Goal: Check status: Check status

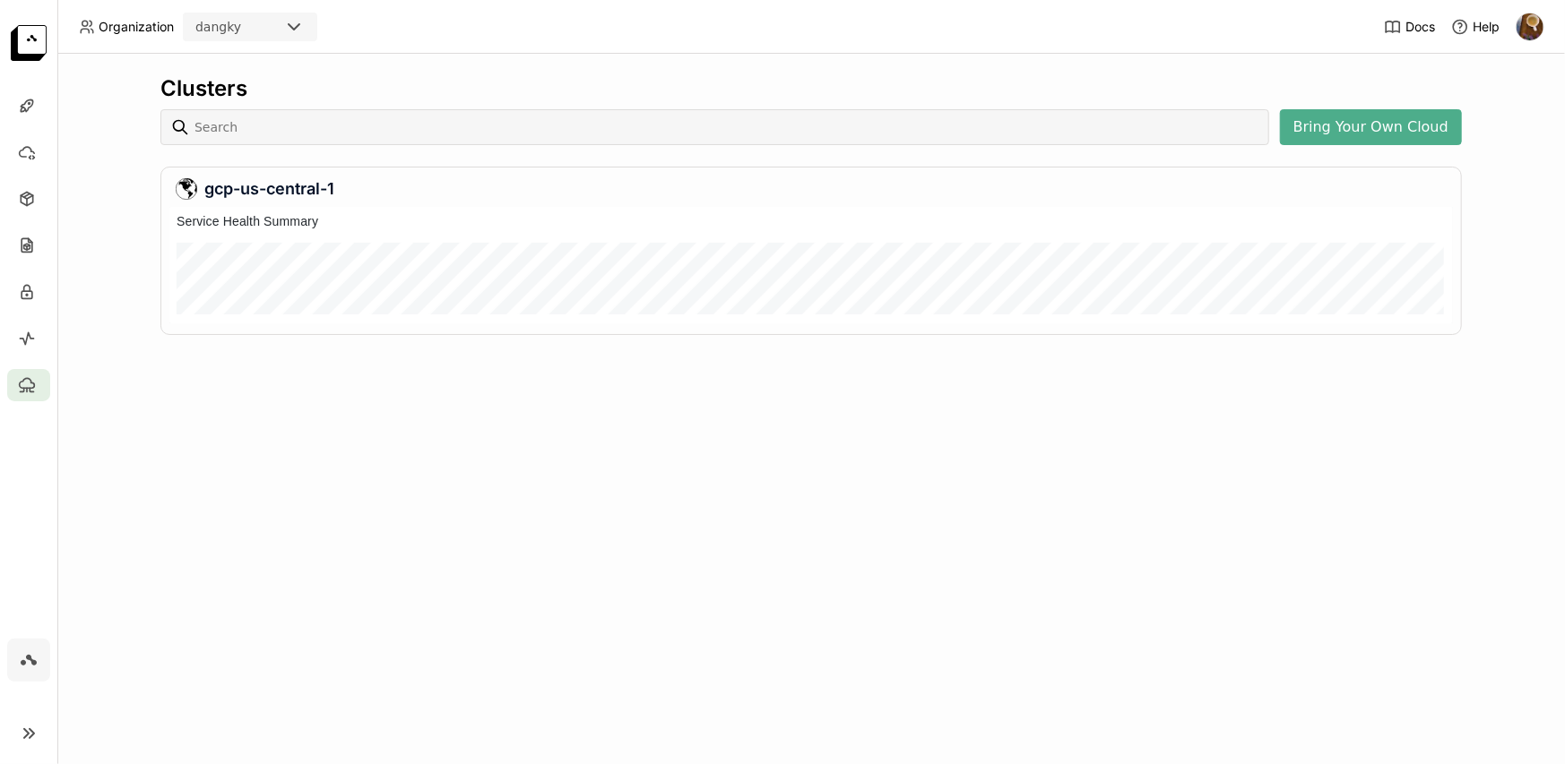
scroll to position [109, 1276]
click at [553, 278] on div at bounding box center [841, 272] width 1187 height 46
click at [945, 278] on div at bounding box center [946, 272] width 7 height 46
click at [758, 469] on div "Clusters Bring Your Own Cloud gcp-us-central-1" at bounding box center [810, 409] width 1507 height 711
click at [30, 296] on icon at bounding box center [27, 292] width 18 height 18
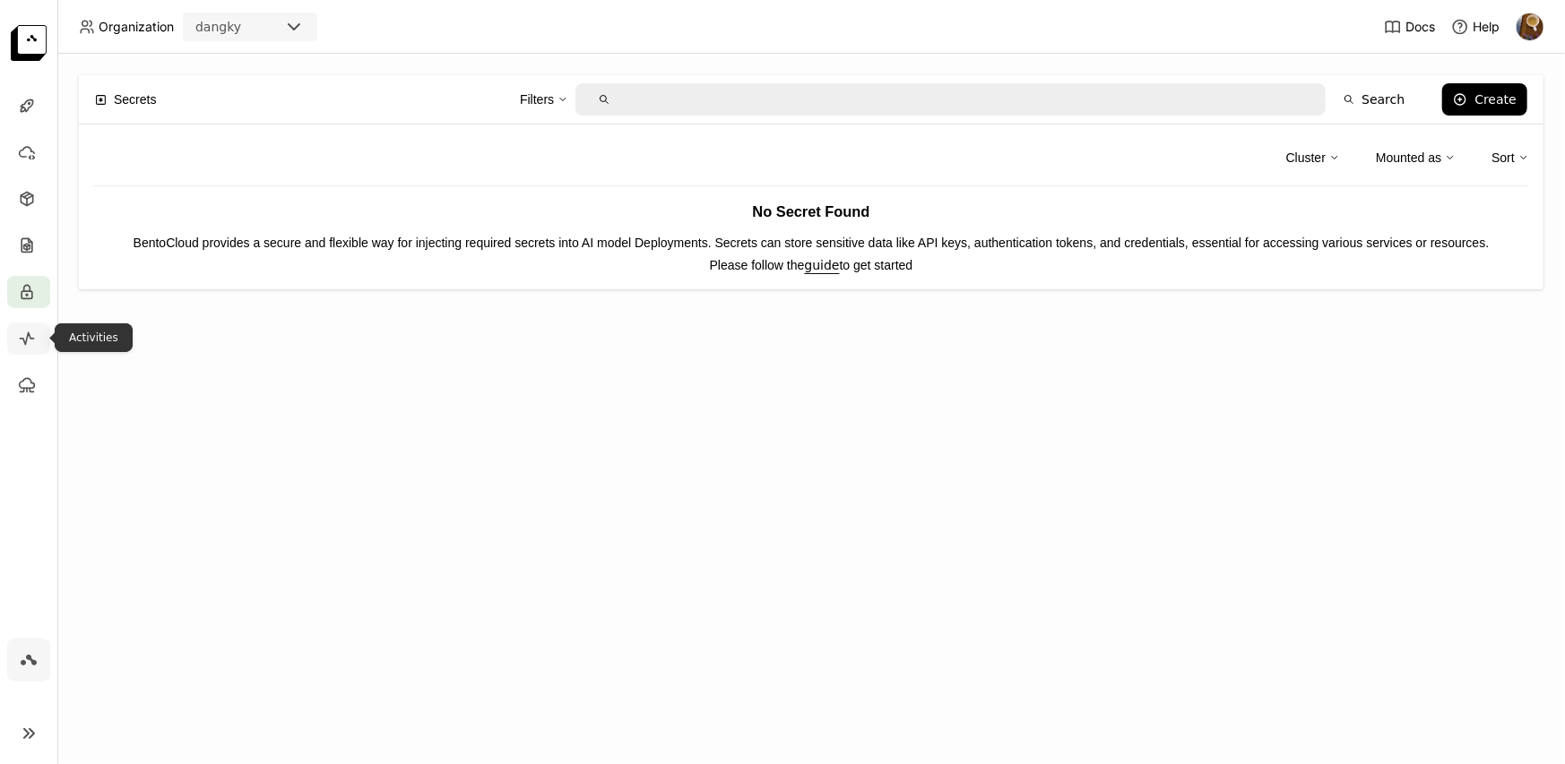
click at [32, 330] on icon at bounding box center [27, 339] width 18 height 18
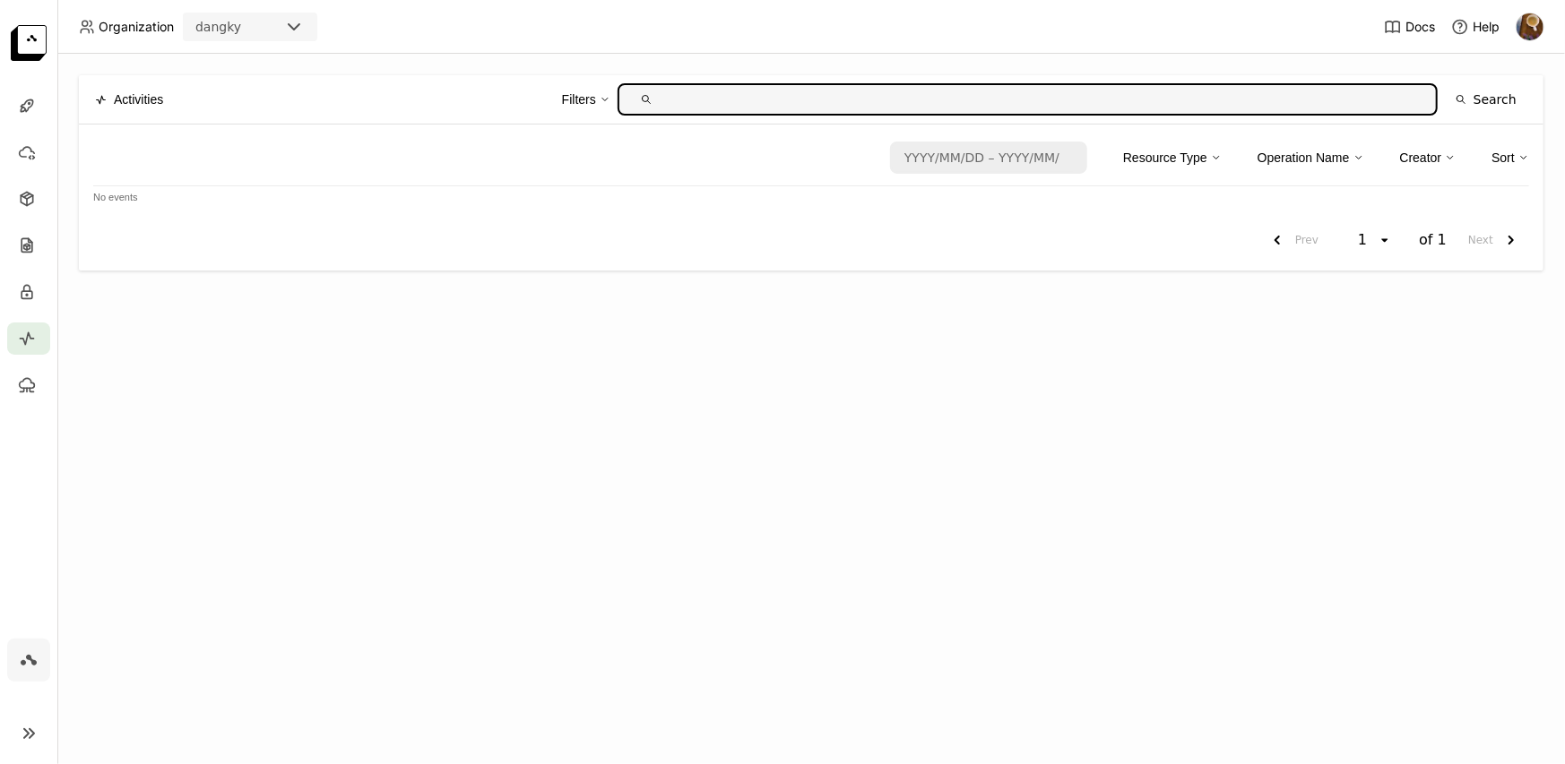
type input "/ / – / /"
click at [1022, 148] on input "/ / – / /" at bounding box center [982, 157] width 181 height 29
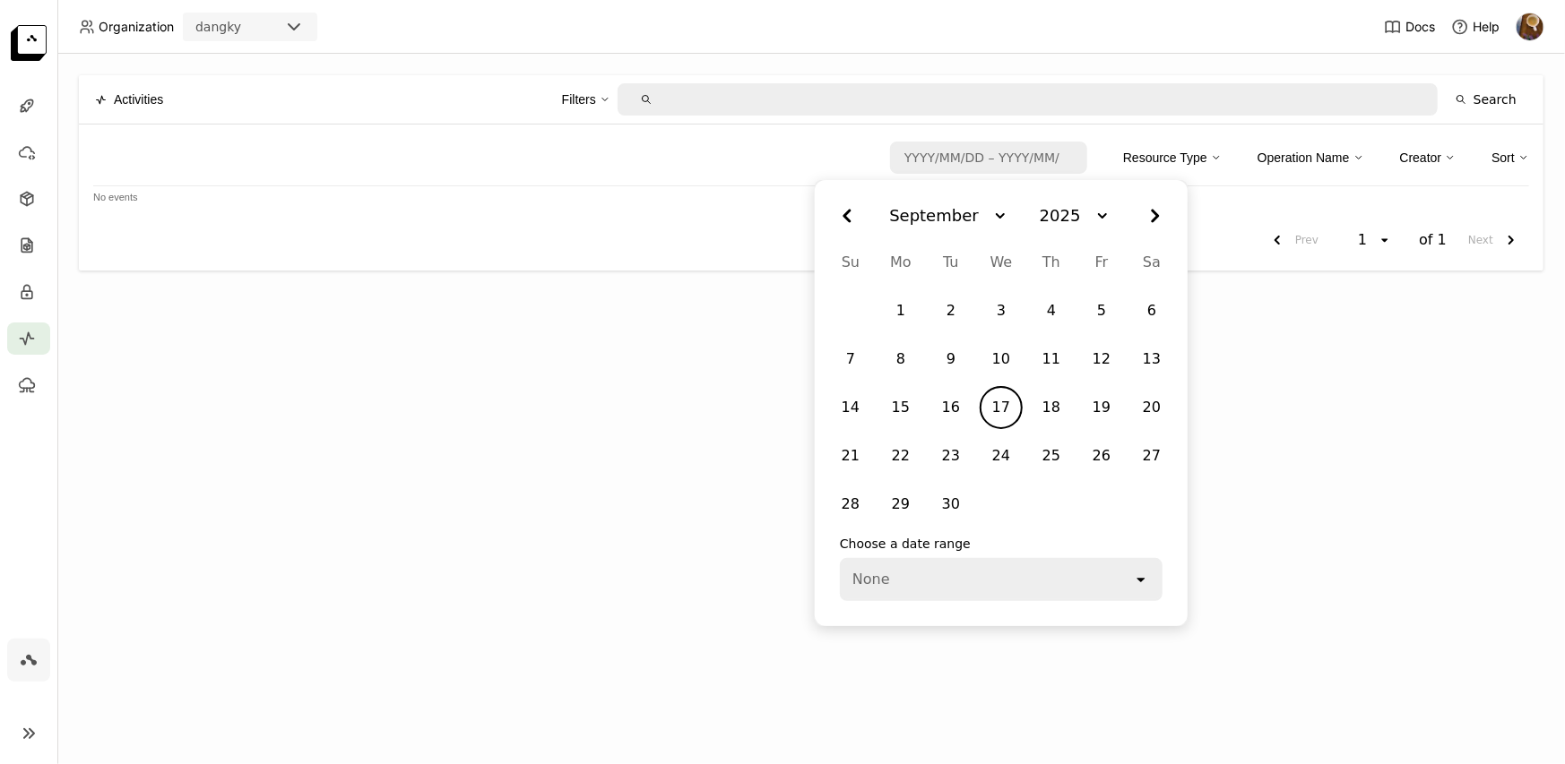
click at [1012, 413] on div "17" at bounding box center [1001, 408] width 36 height 32
type input "[DATE] – / /"
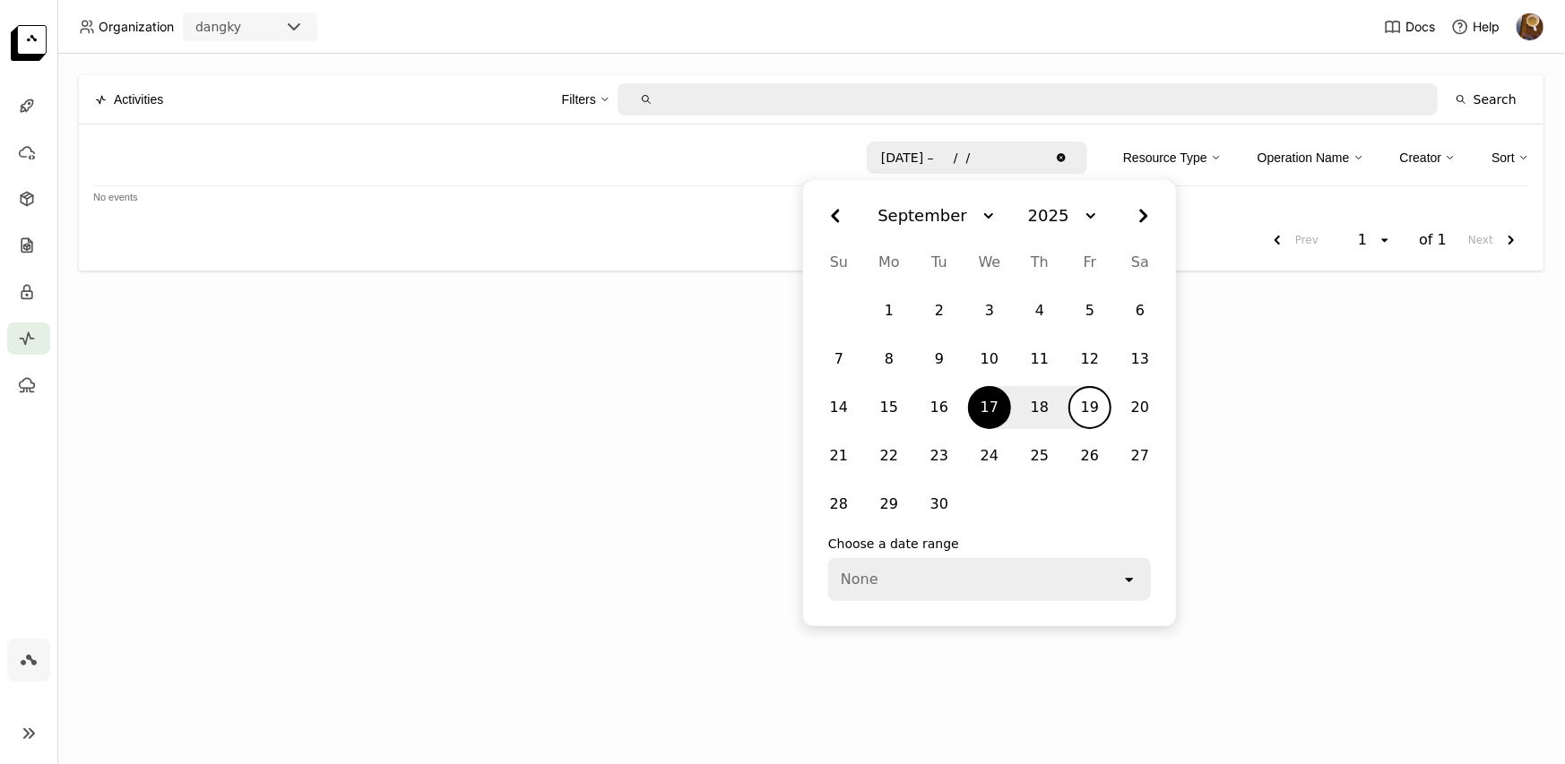
click at [1091, 421] on div "19" at bounding box center [1090, 408] width 36 height 32
type input "started_at:[DATE] ended_at:[DATE]"
type input "[DATE] – [DATE]"
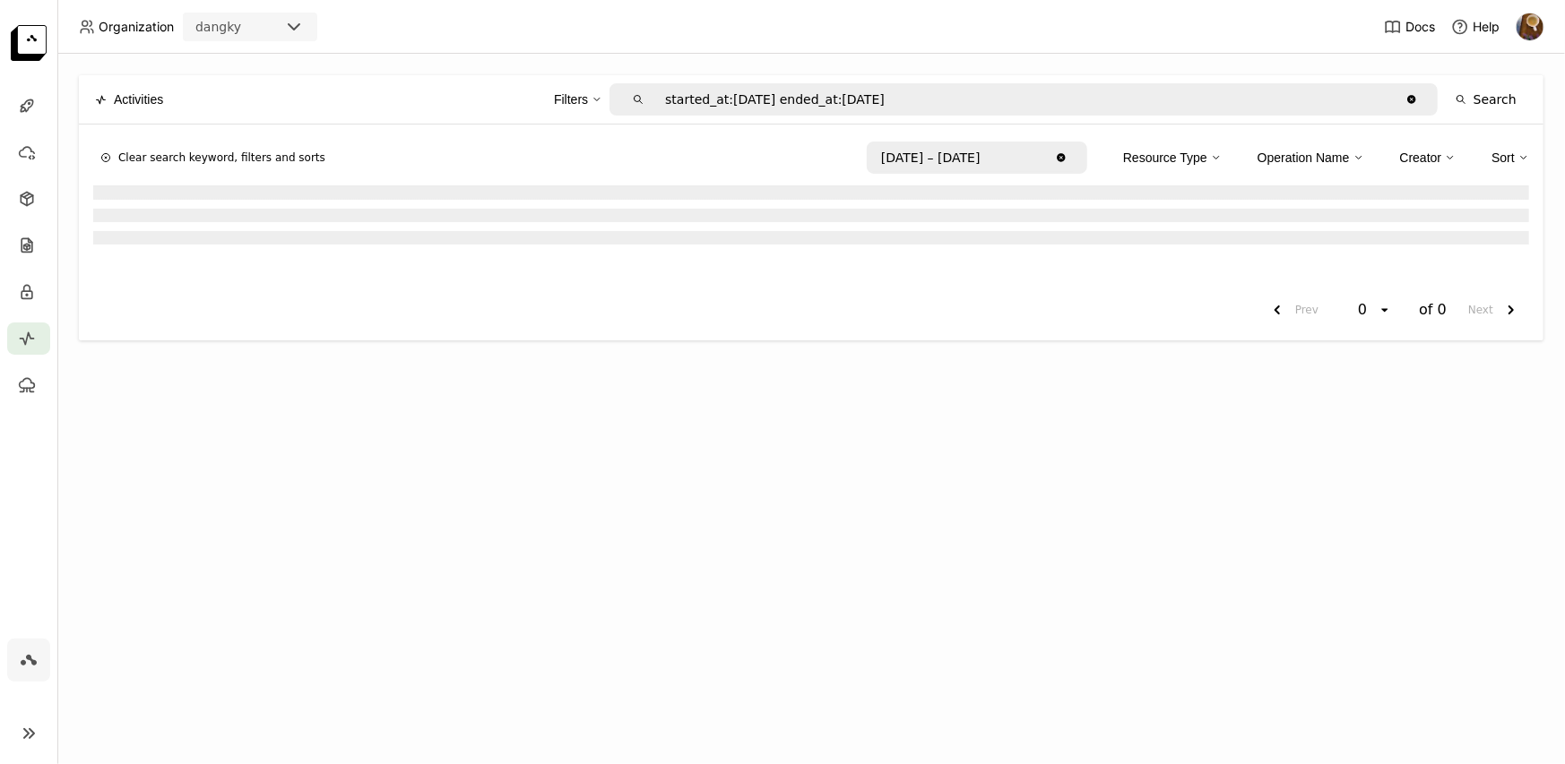
drag, startPoint x: 1405, startPoint y: 425, endPoint x: 936, endPoint y: 434, distance: 469.6
click at [1403, 426] on div "Activities Filters started_at:[DATE] ended_at:[DATE] Clear value Search Clear s…" at bounding box center [810, 409] width 1507 height 711
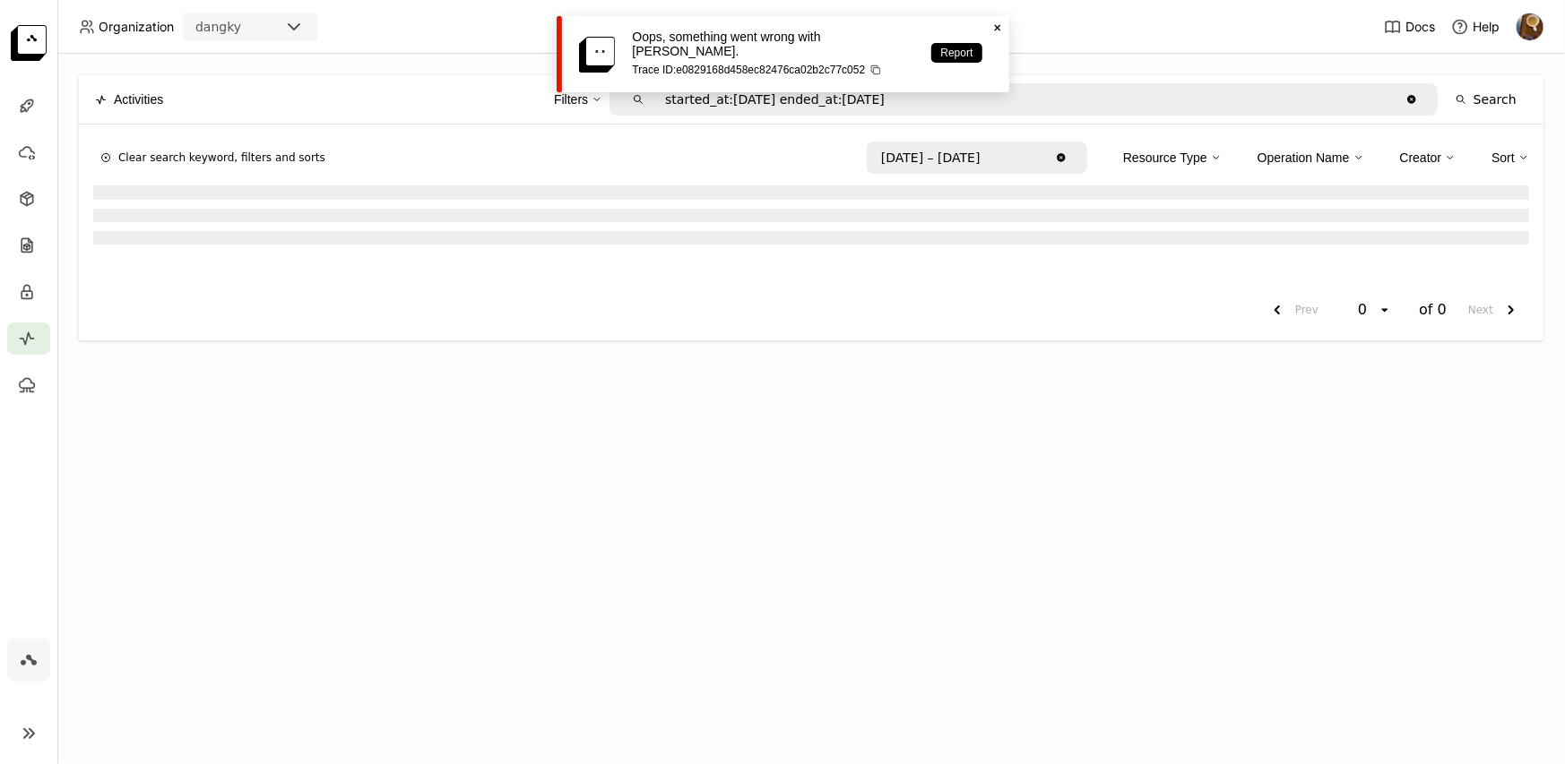
click at [997, 26] on icon at bounding box center [997, 28] width 6 height 6
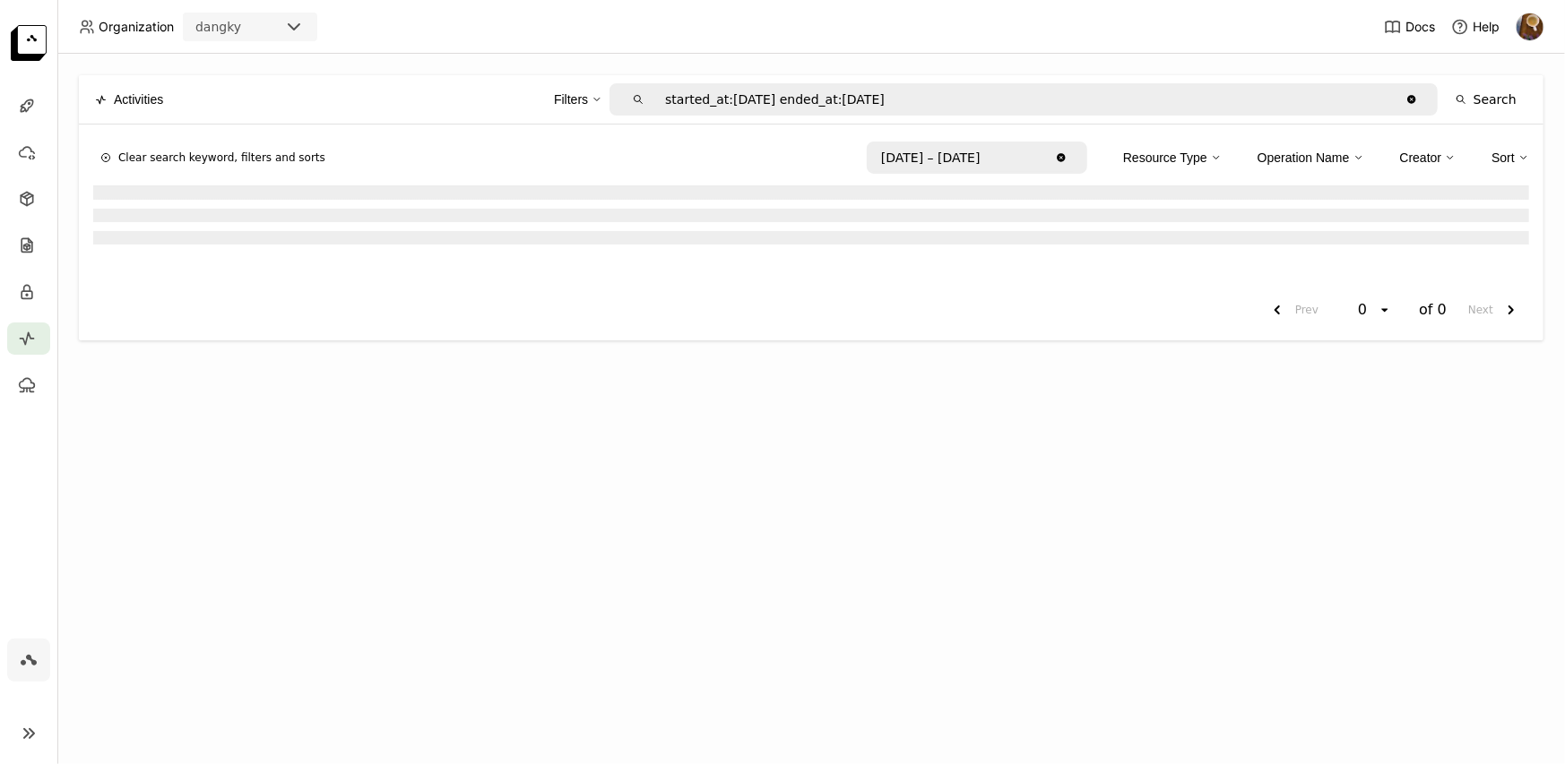
click at [815, 271] on div at bounding box center [811, 231] width 1436 height 90
click at [1415, 99] on icon "Clear value" at bounding box center [1411, 99] width 8 height 8
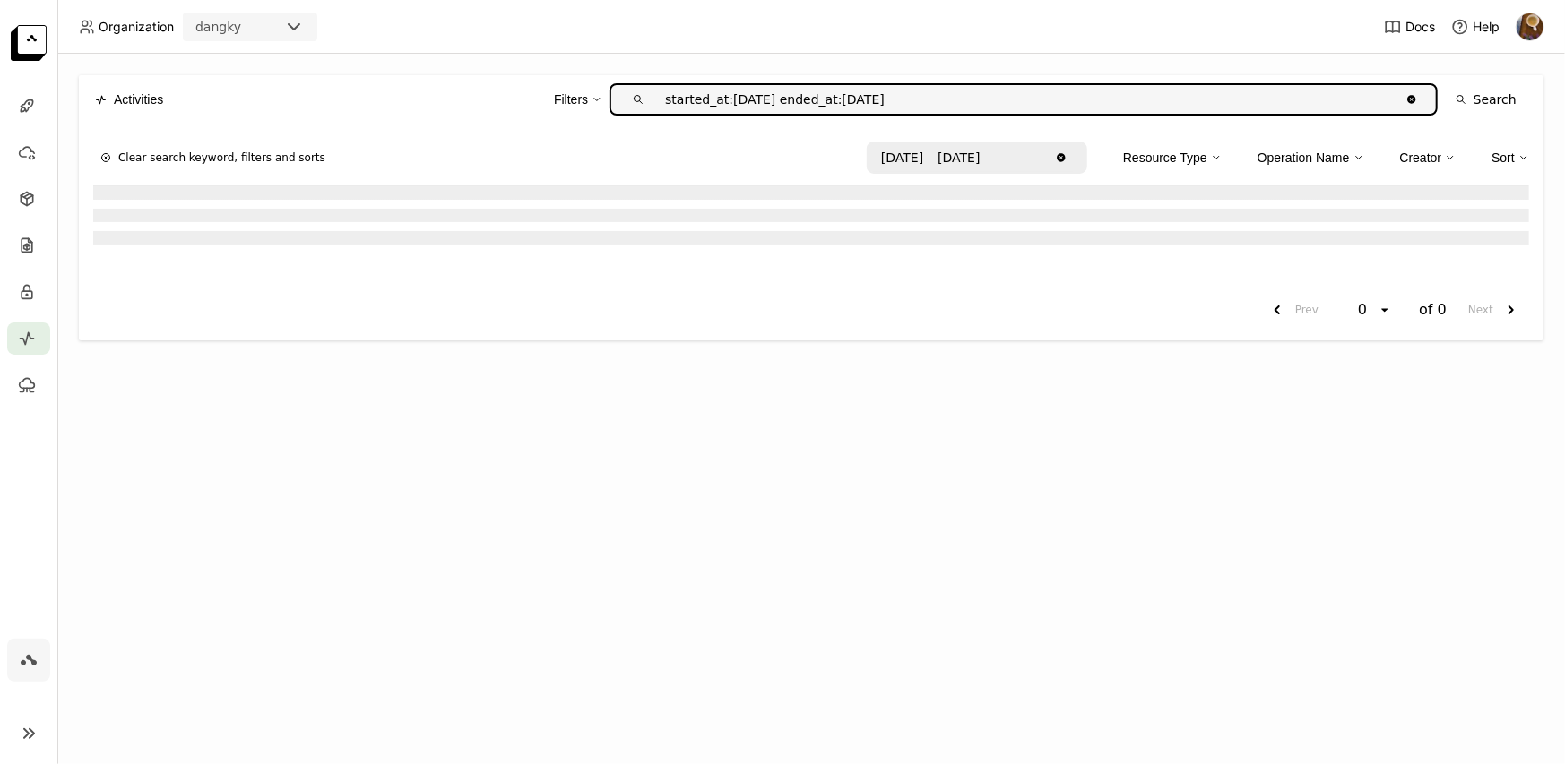
click at [1415, 99] on icon "Clear value" at bounding box center [1411, 99] width 8 height 8
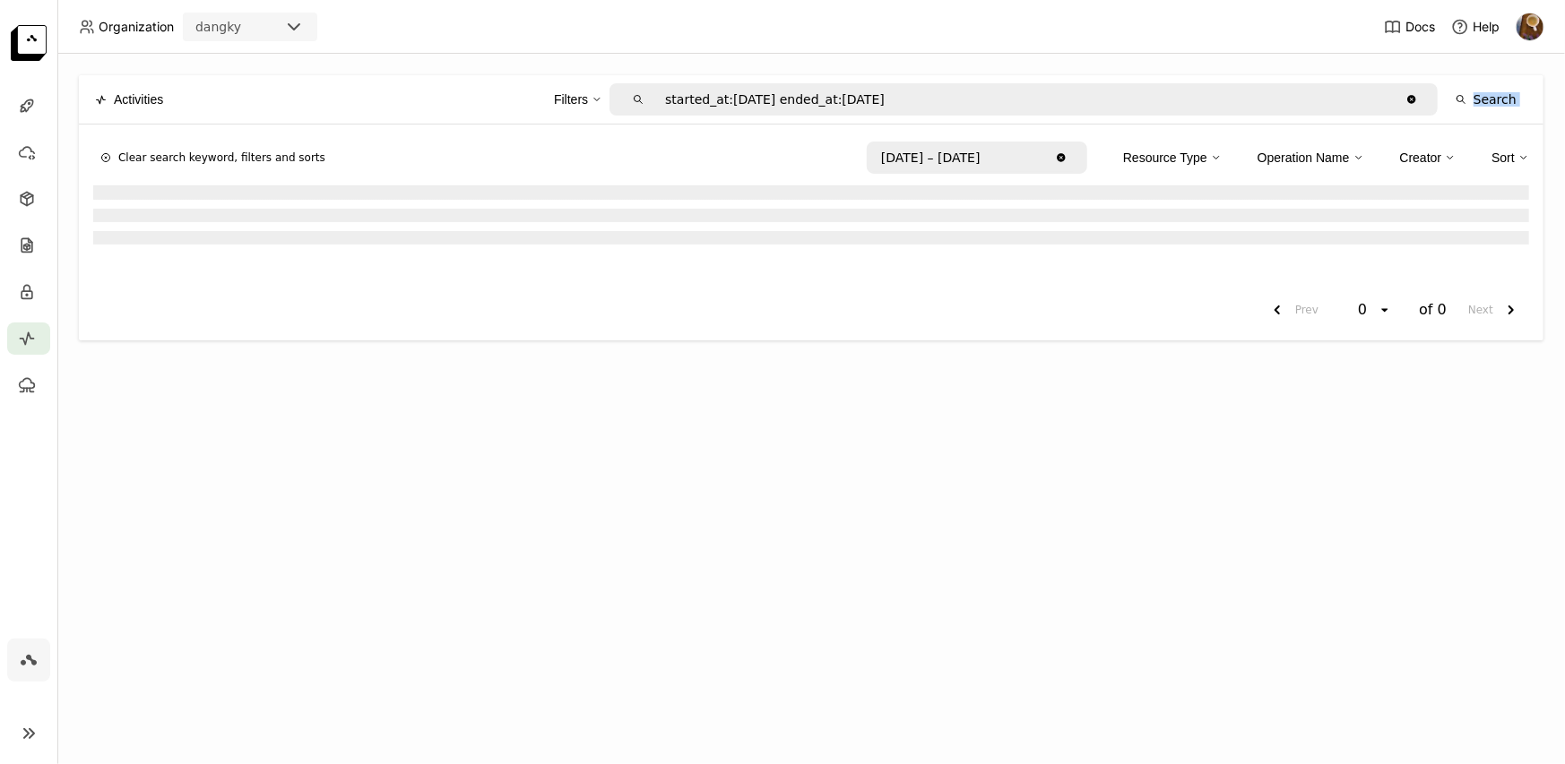
click at [1415, 99] on icon "Clear value" at bounding box center [1411, 99] width 8 height 8
type input "started_at:[DATE] ended_at:[DATE]"
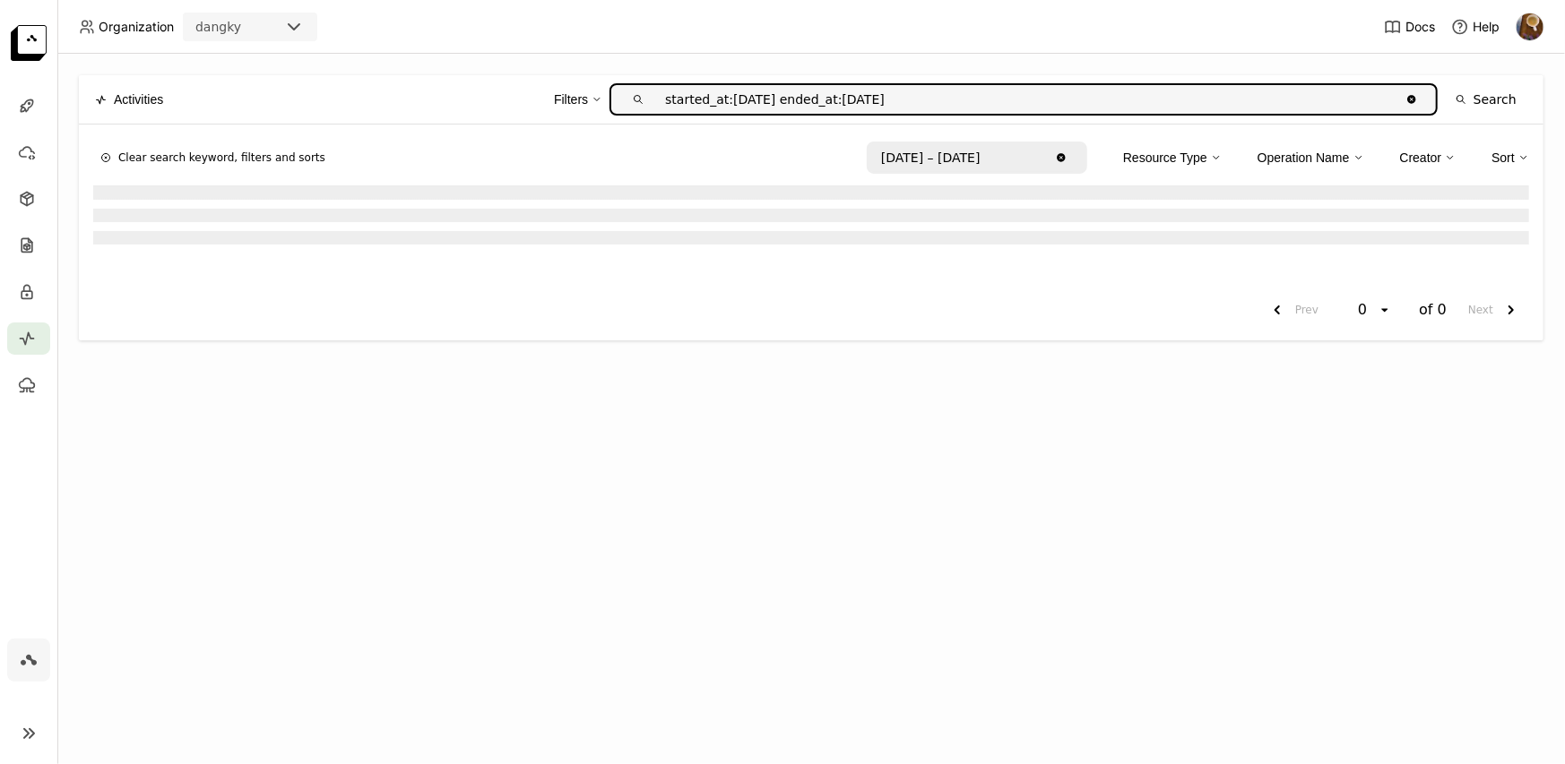
click at [1005, 382] on div "Activities Filters started_at:[DATE] ended_at:[DATE] Clear value Search Clear s…" at bounding box center [810, 409] width 1507 height 711
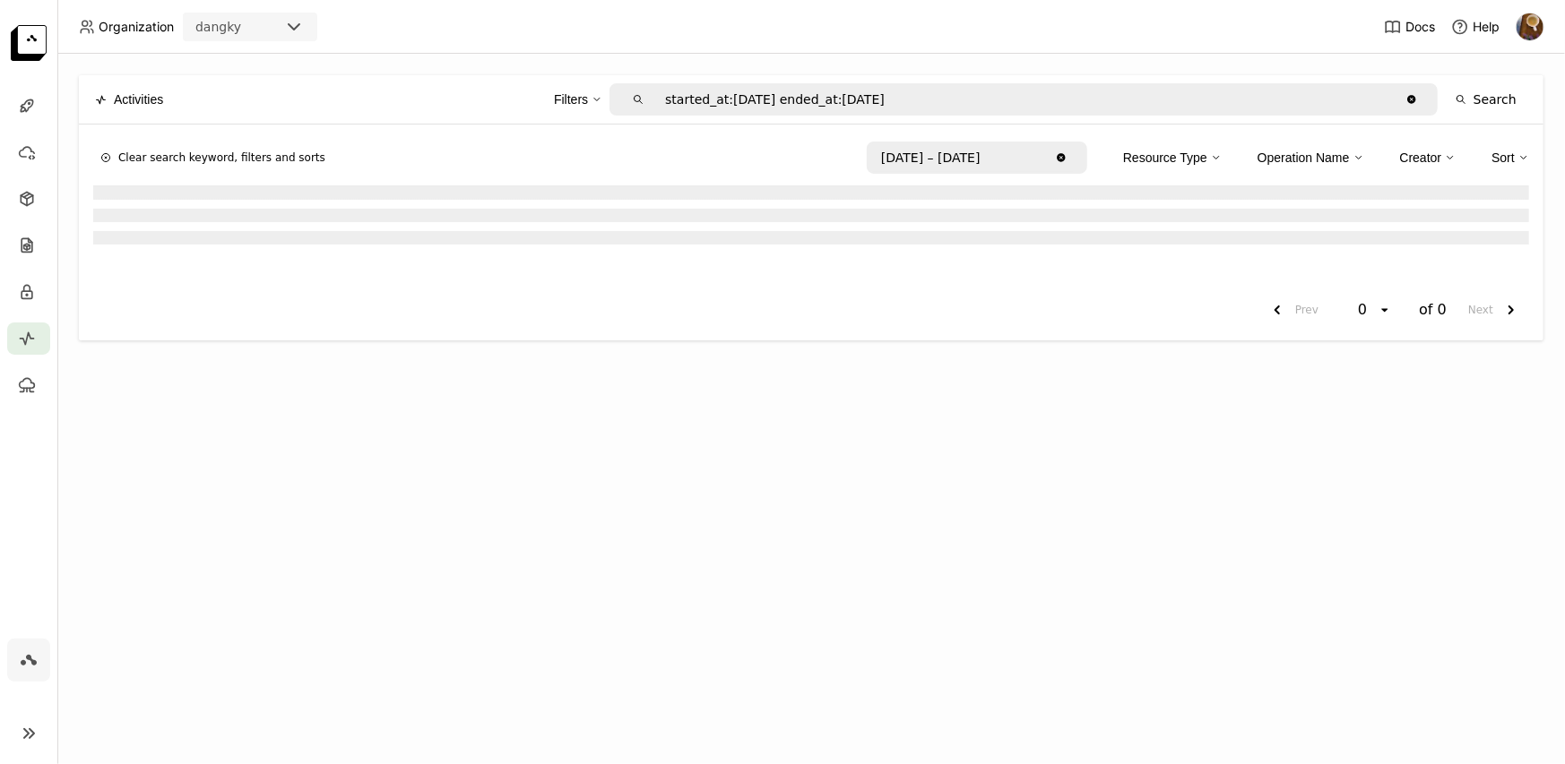
click at [789, 472] on div "Activities Filters started_at:[DATE] ended_at:[DATE] Clear value Search Clear s…" at bounding box center [810, 409] width 1507 height 711
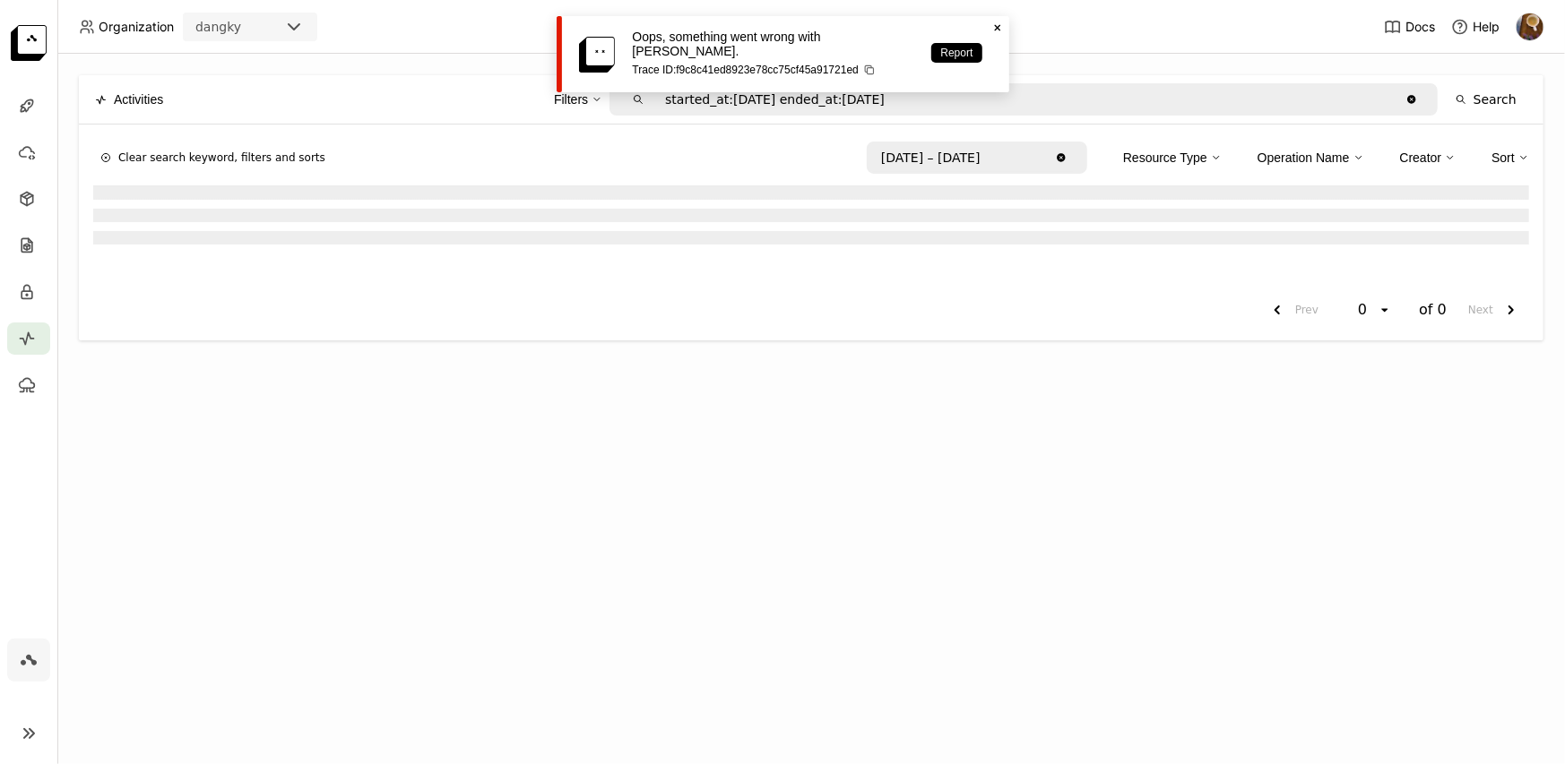
click at [995, 28] on icon "Close" at bounding box center [997, 28] width 14 height 14
